Goal: Transaction & Acquisition: Subscribe to service/newsletter

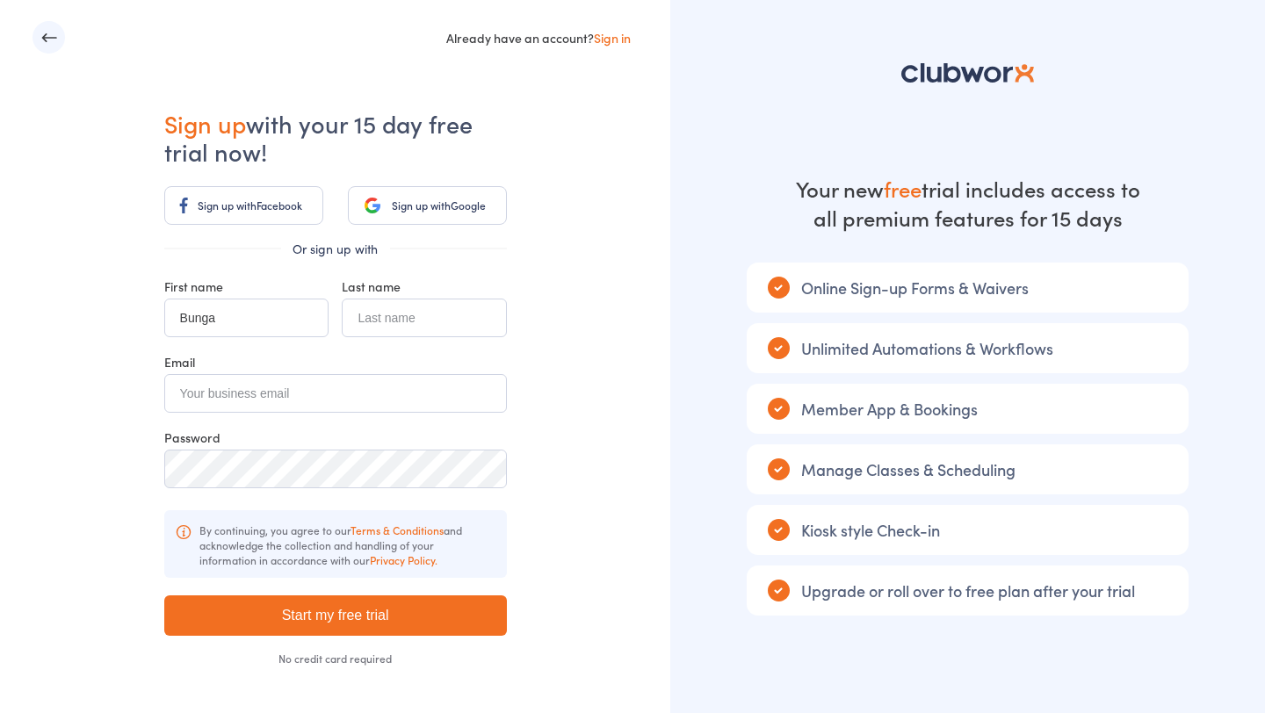
type input "Bunga"
type input "Test"
type input "maharanibunga@gmail.com"
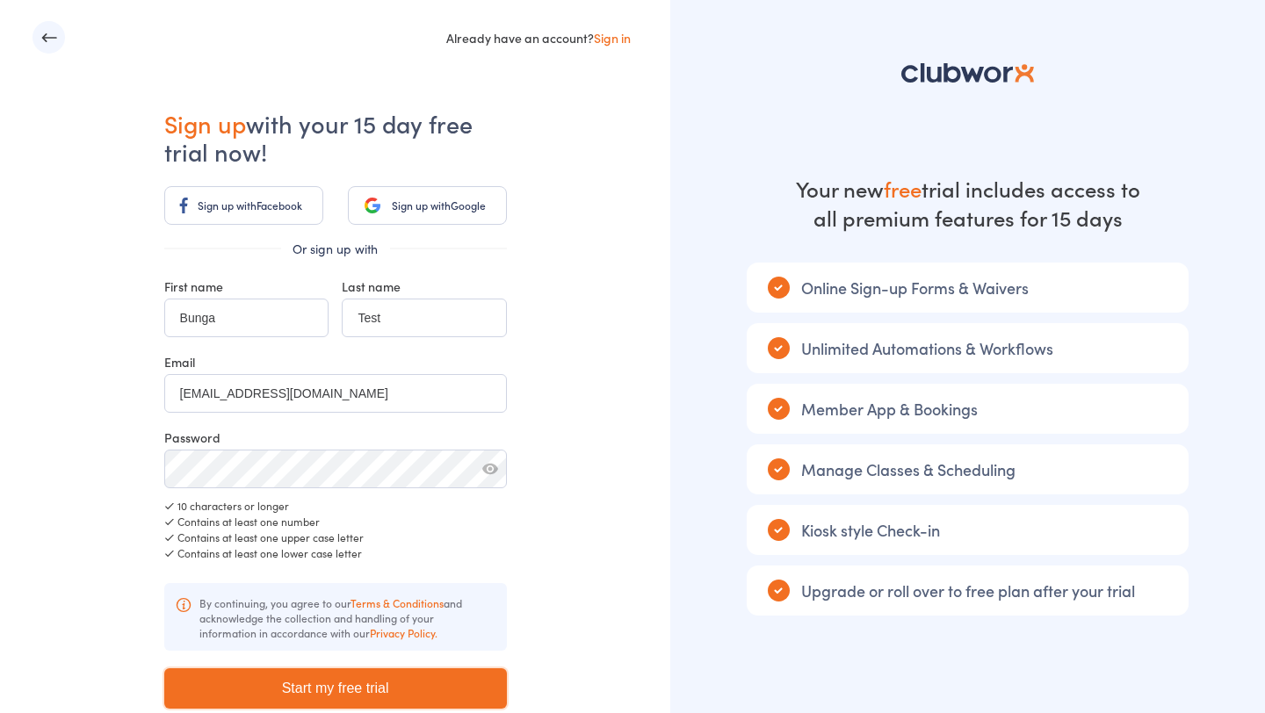
click at [257, 674] on input "Start my free trial" at bounding box center [335, 689] width 343 height 40
type input "Please wait ..."
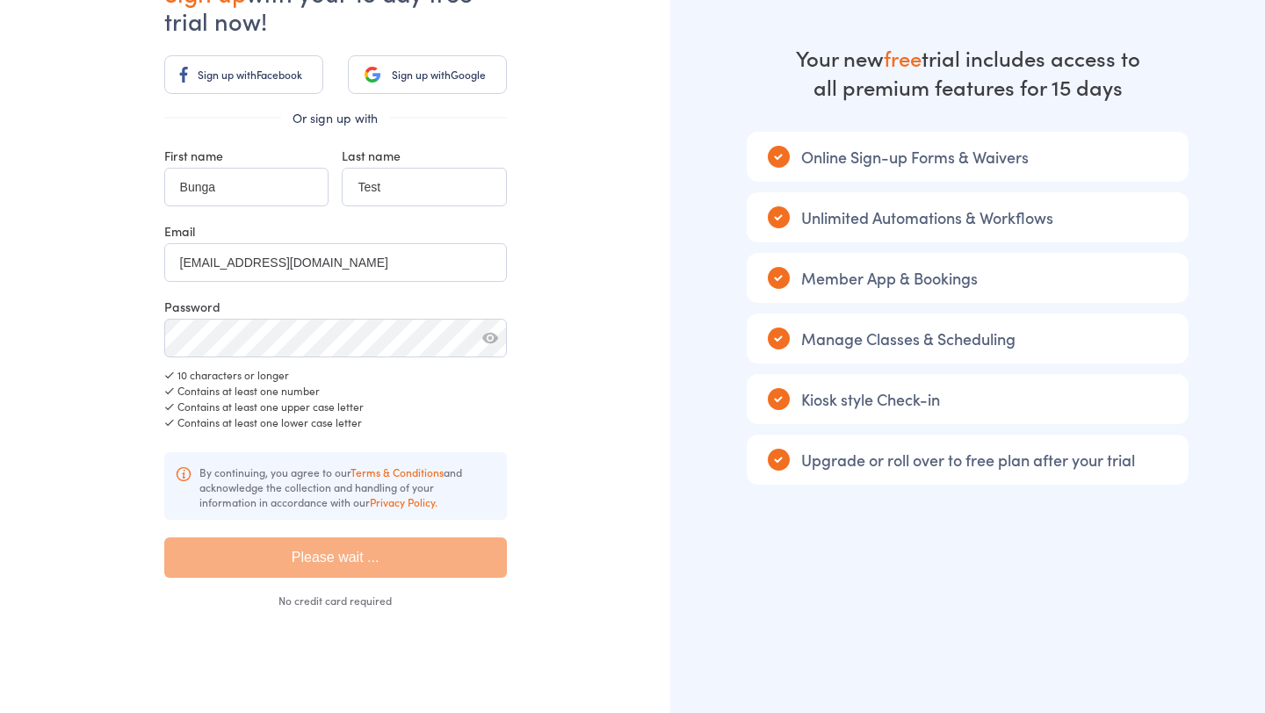
scroll to position [127, 0]
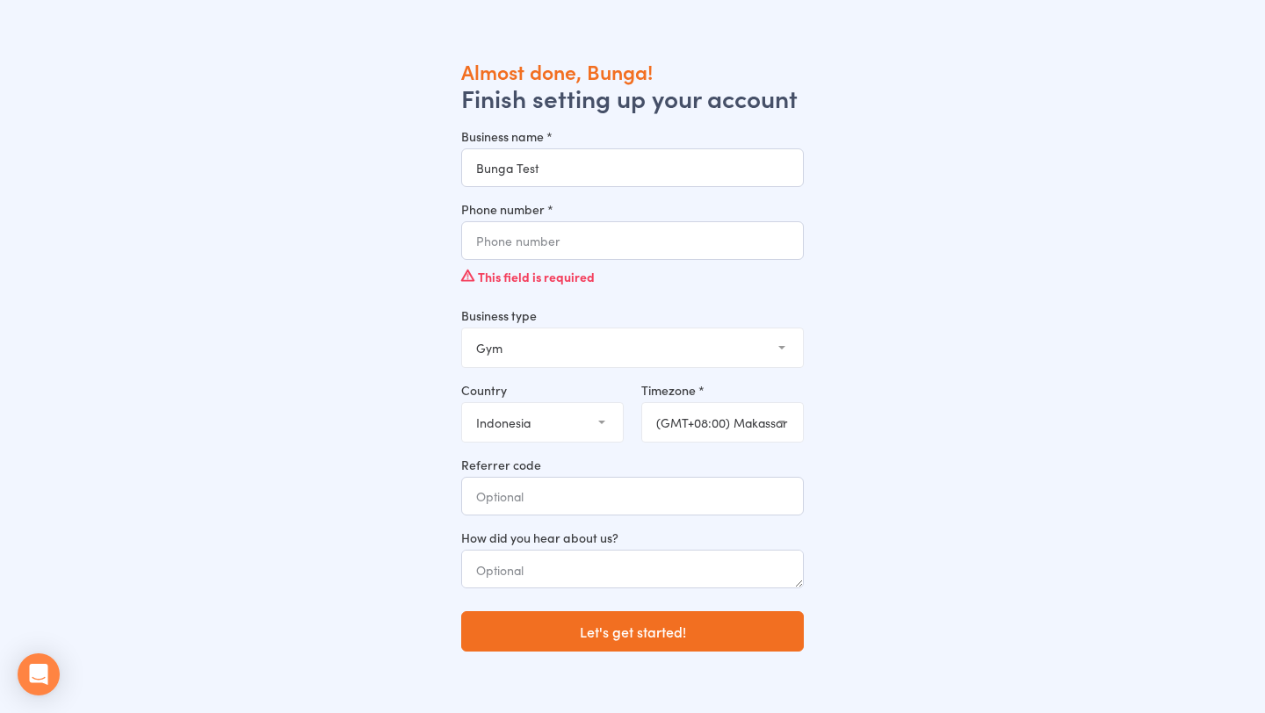
type input "Bunga Test"
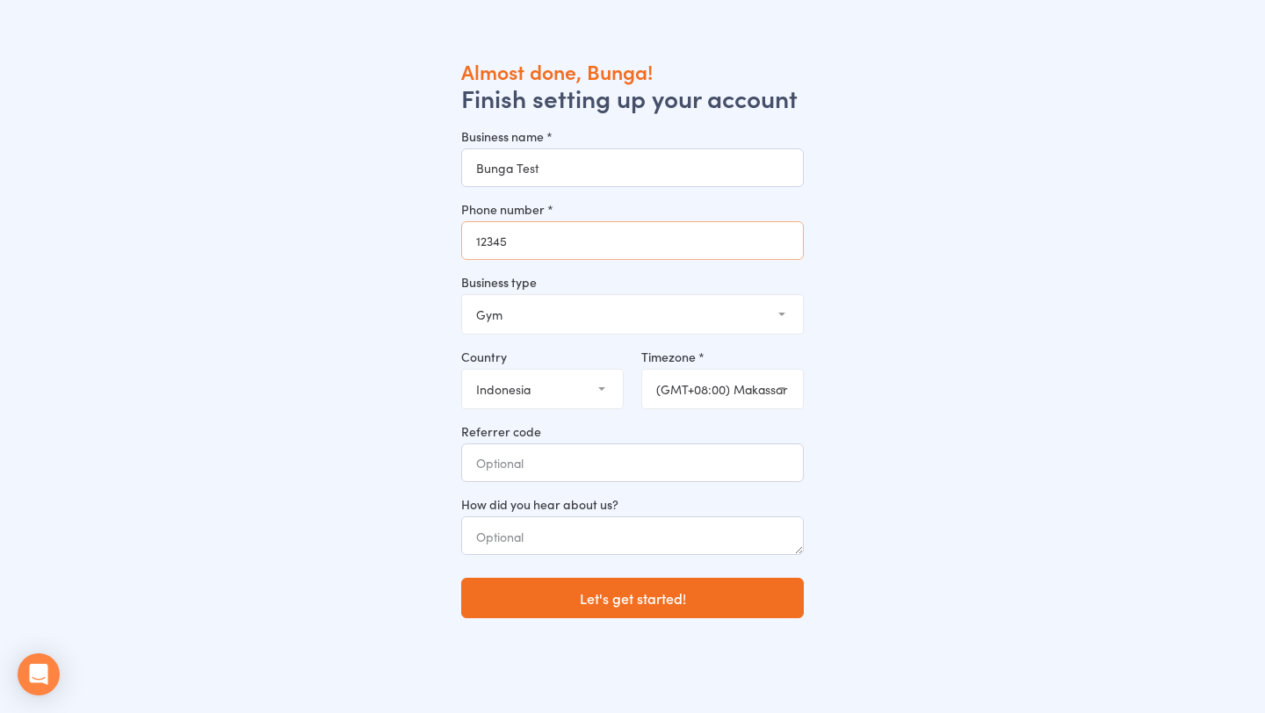
type input "12345"
click at [559, 329] on select "Gym Studio Martial Arts Yoga School Dance School Pole Dance Personal Trainer Cr…" at bounding box center [632, 314] width 341 height 39
select select "1"
click at [553, 384] on select "[GEOGRAPHIC_DATA] (the) [GEOGRAPHIC_DATA] [GEOGRAPHIC_DATA] [GEOGRAPHIC_DATA] […" at bounding box center [542, 389] width 161 height 39
click at [556, 384] on select "[GEOGRAPHIC_DATA] (the) [GEOGRAPHIC_DATA] [GEOGRAPHIC_DATA] [GEOGRAPHIC_DATA] […" at bounding box center [542, 389] width 161 height 39
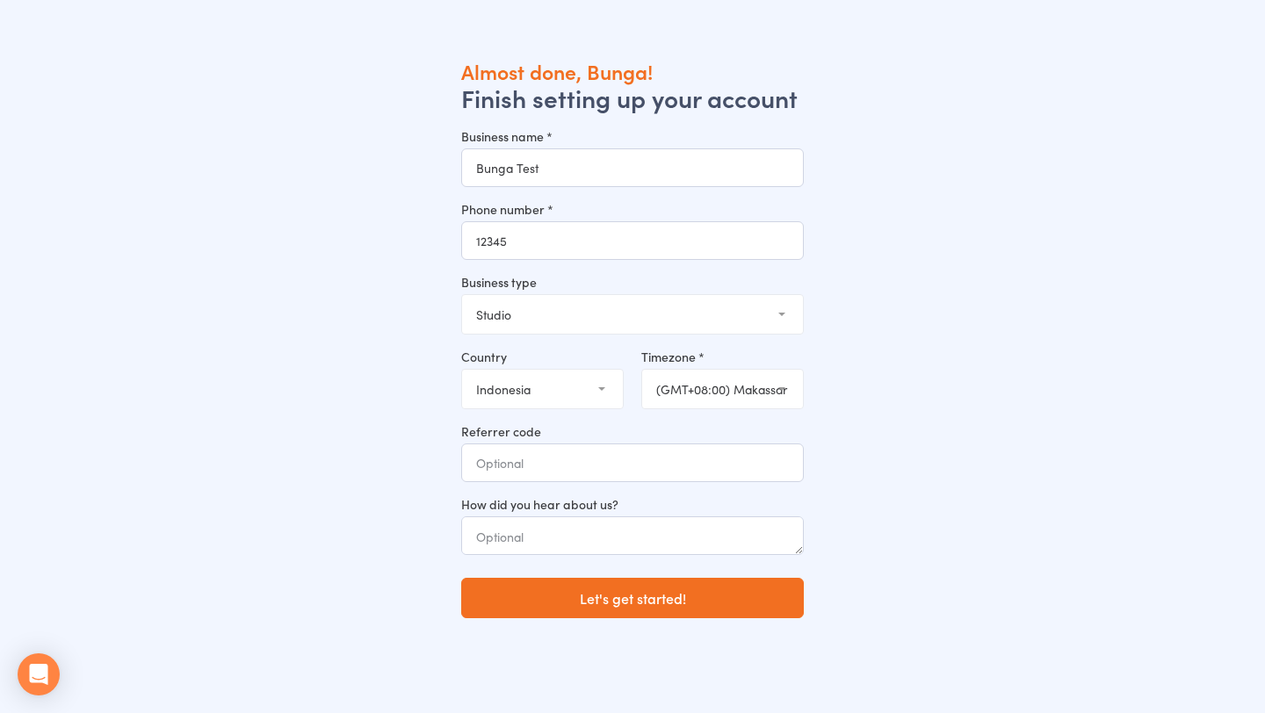
select select "AU"
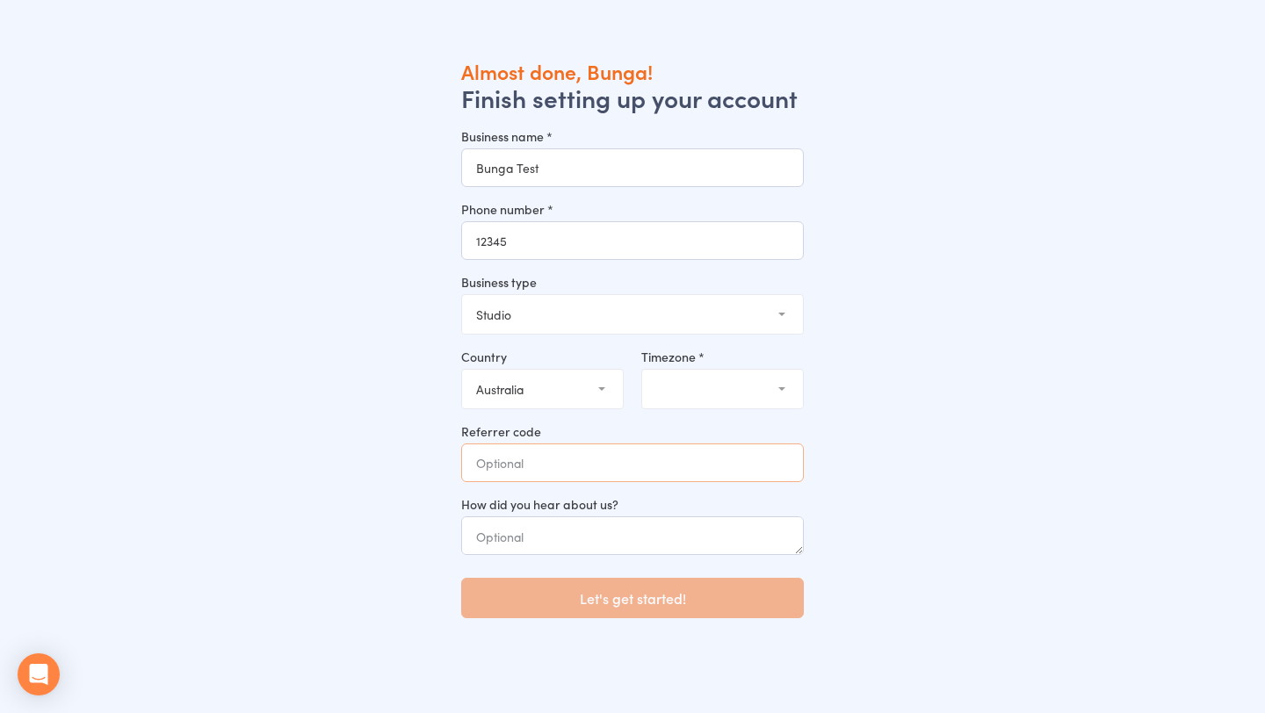
click at [589, 454] on input "Referrer code" at bounding box center [632, 463] width 343 height 39
click at [712, 391] on select "(GMT+10:30) Lord [PERSON_NAME] (GMT+10:00) [GEOGRAPHIC_DATA] (GMT+10:00) [GEOGR…" at bounding box center [722, 389] width 161 height 39
select select "3"
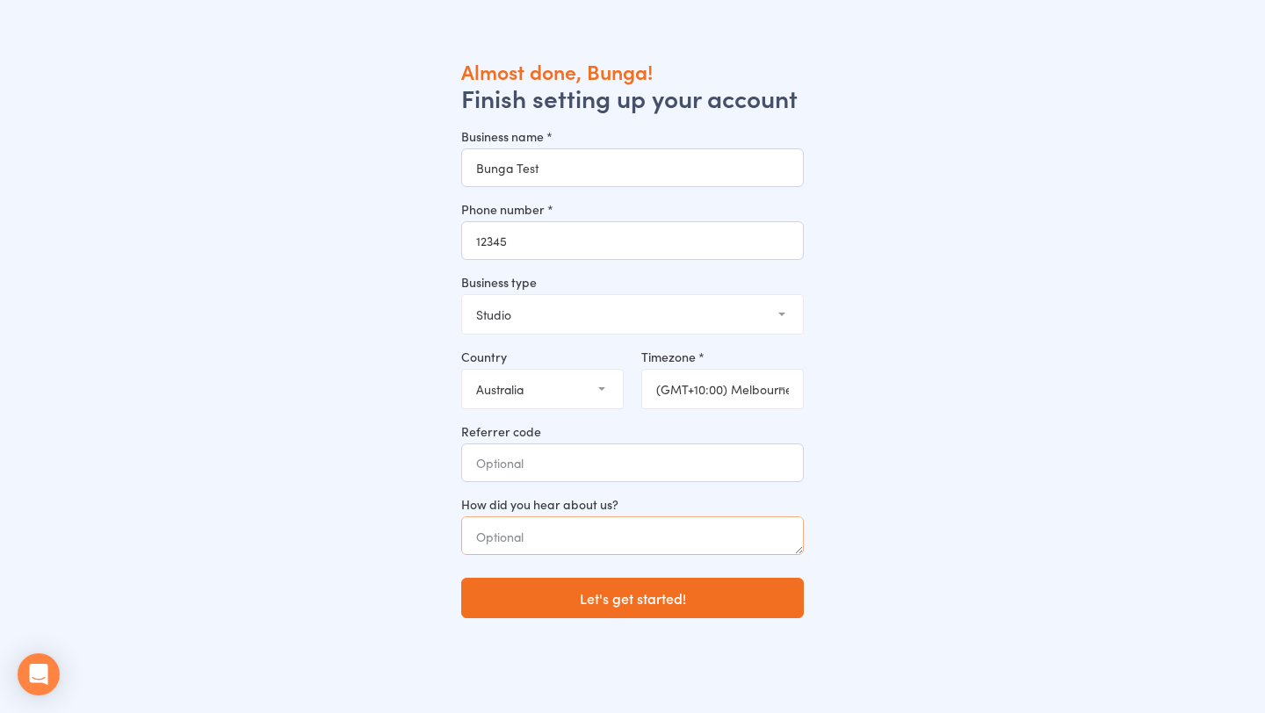
click at [640, 522] on textarea at bounding box center [632, 536] width 343 height 39
type textarea "Hear about us test"
click at [628, 463] on input "Referrer code" at bounding box center [632, 463] width 343 height 39
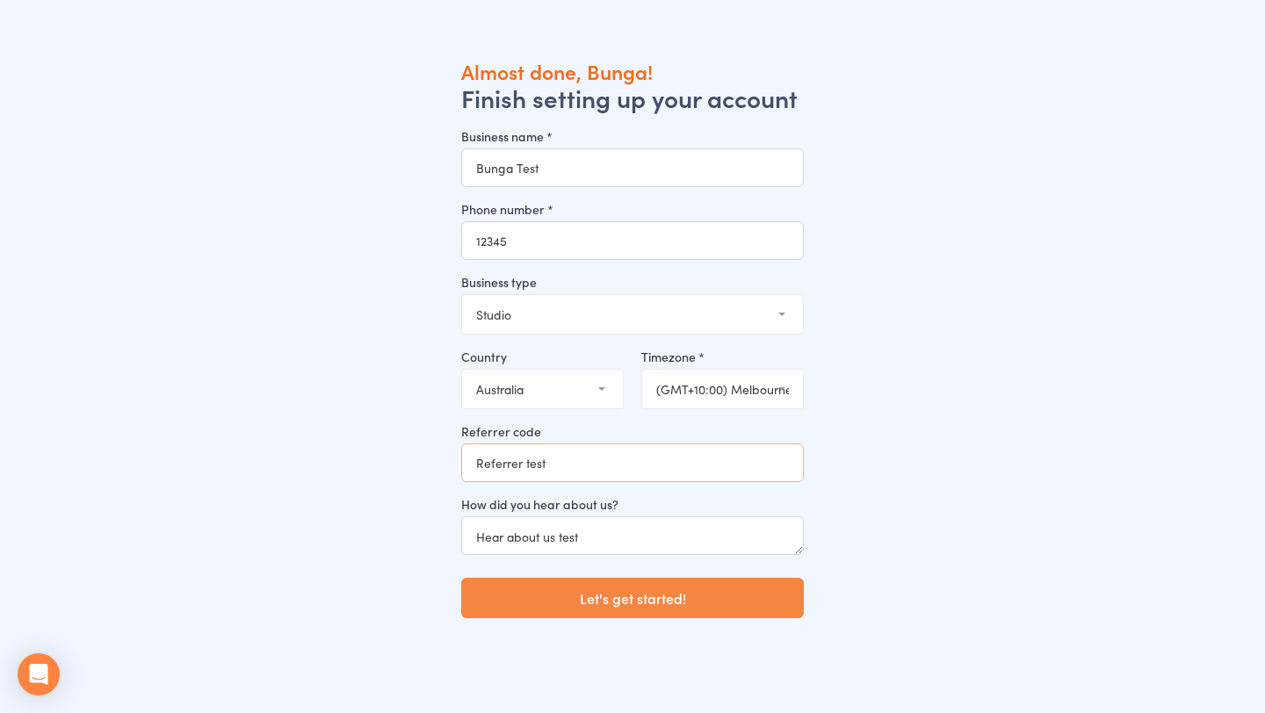
type input "Referrer test"
click at [642, 609] on button "Let's get started!" at bounding box center [632, 598] width 343 height 40
